Goal: Navigation & Orientation: Go to known website

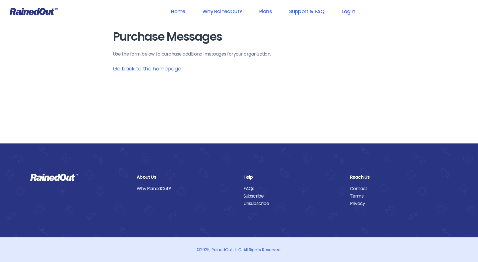
click at [346, 11] on link "Log In" at bounding box center [348, 11] width 28 height 13
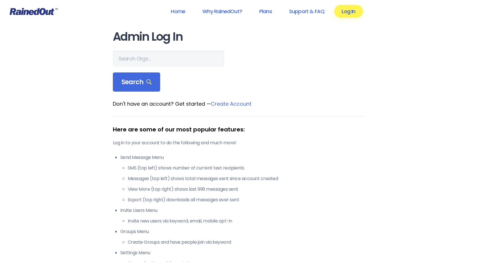
click at [352, 13] on link "Log In" at bounding box center [348, 11] width 28 height 13
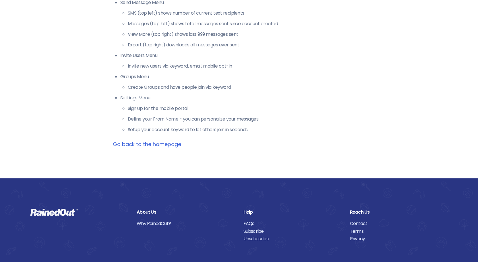
scroll to position [172, 0]
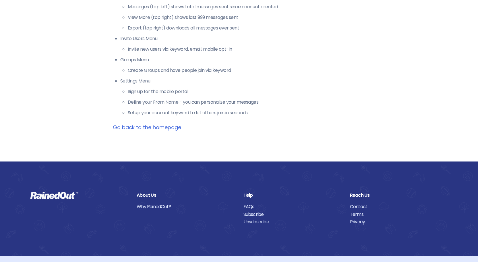
click at [162, 128] on link "Go back to the homepage" at bounding box center [147, 127] width 68 height 7
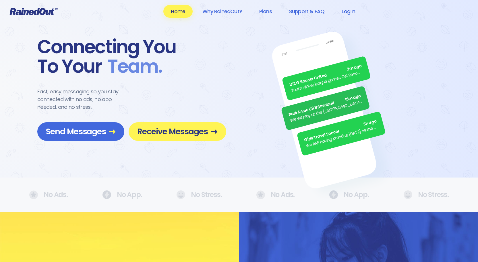
click at [352, 12] on link "Log In" at bounding box center [348, 11] width 28 height 13
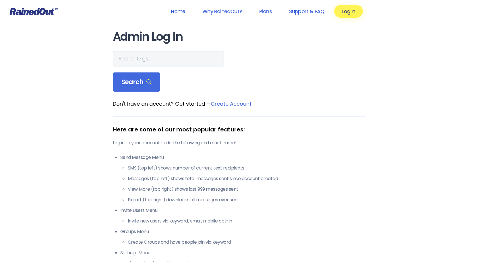
click at [178, 11] on link "Home" at bounding box center [177, 11] width 29 height 13
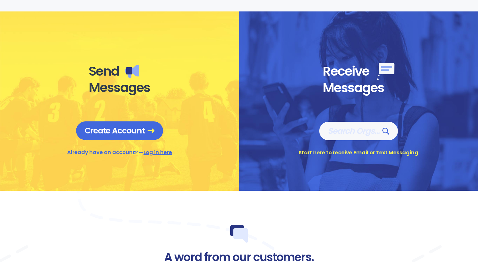
scroll to position [229, 0]
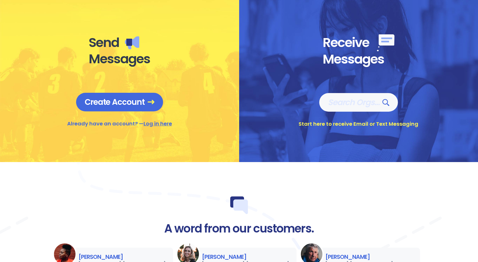
click at [159, 124] on link "Log in here" at bounding box center [157, 123] width 28 height 7
